Goal: Navigation & Orientation: Find specific page/section

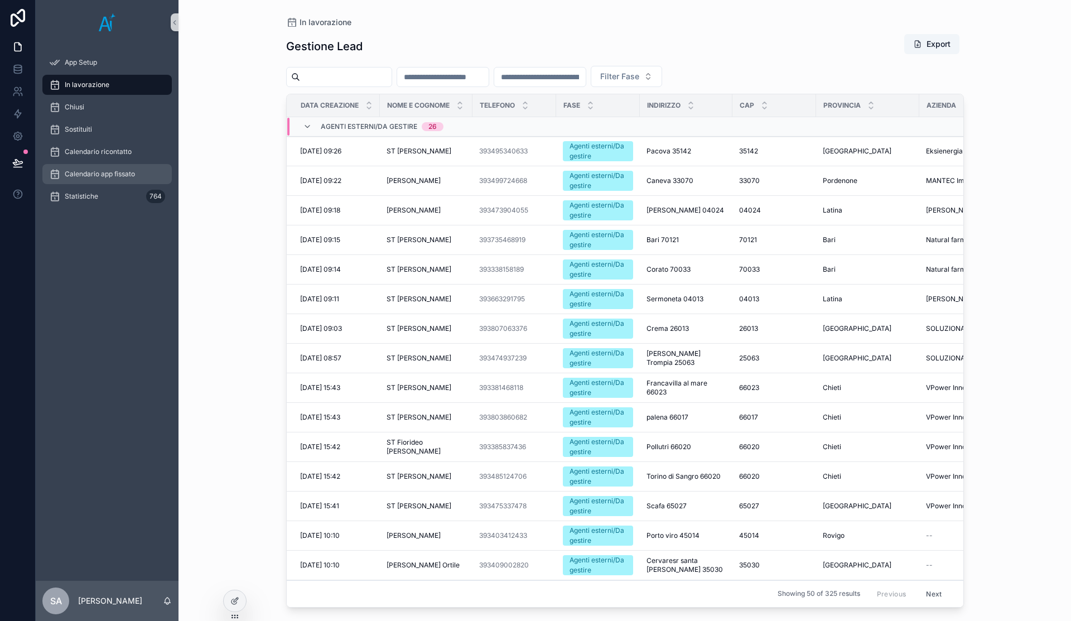
click at [103, 184] on link "Calendario app fissato" at bounding box center [106, 174] width 129 height 20
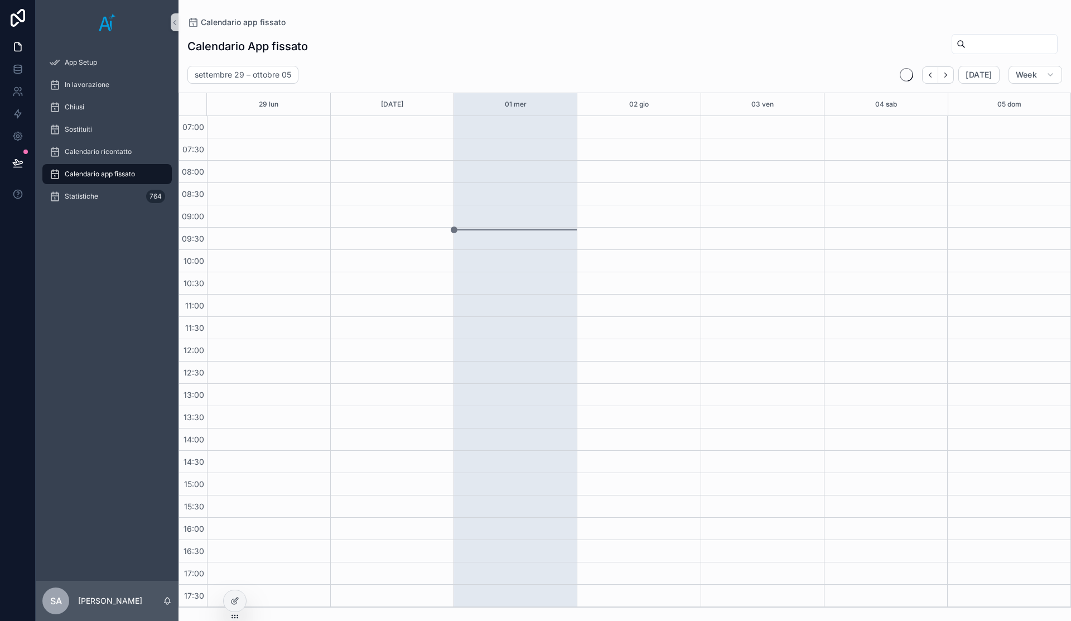
scroll to position [134, 0]
click at [101, 200] on div "Statistiche 764" at bounding box center [107, 196] width 116 height 18
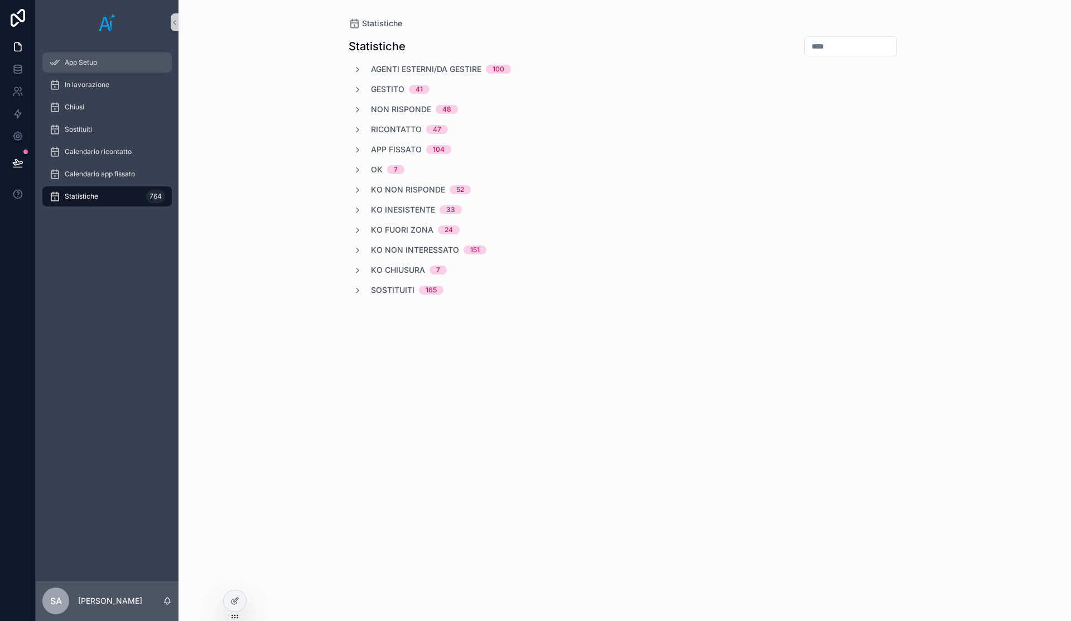
click at [94, 68] on div "App Setup" at bounding box center [107, 63] width 116 height 18
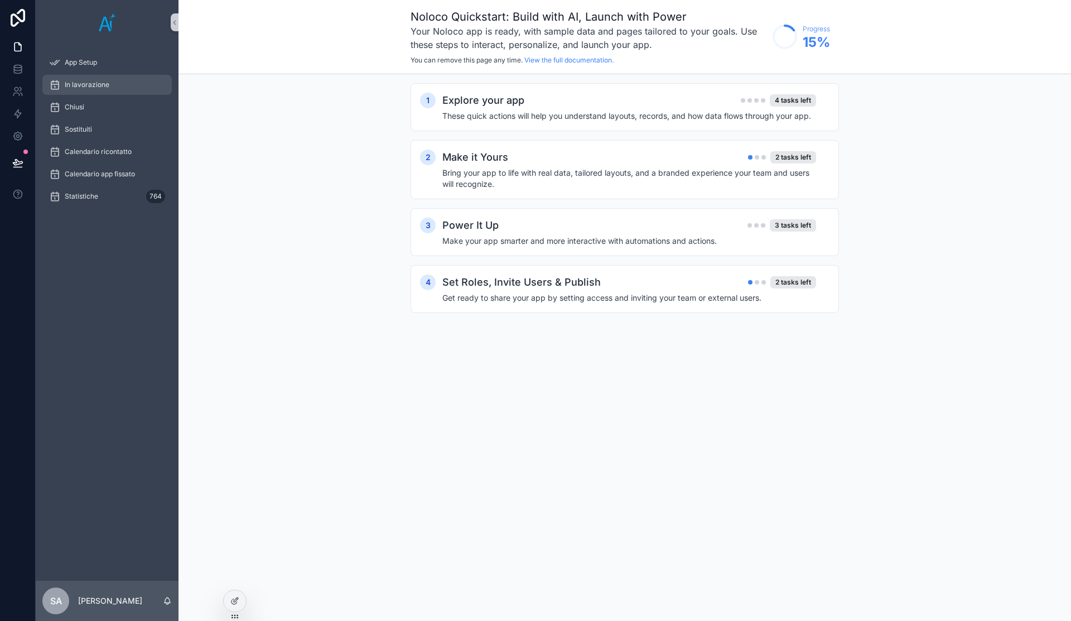
click at [97, 91] on div "In lavorazione" at bounding box center [107, 85] width 116 height 18
